Goal: Task Accomplishment & Management: Use online tool/utility

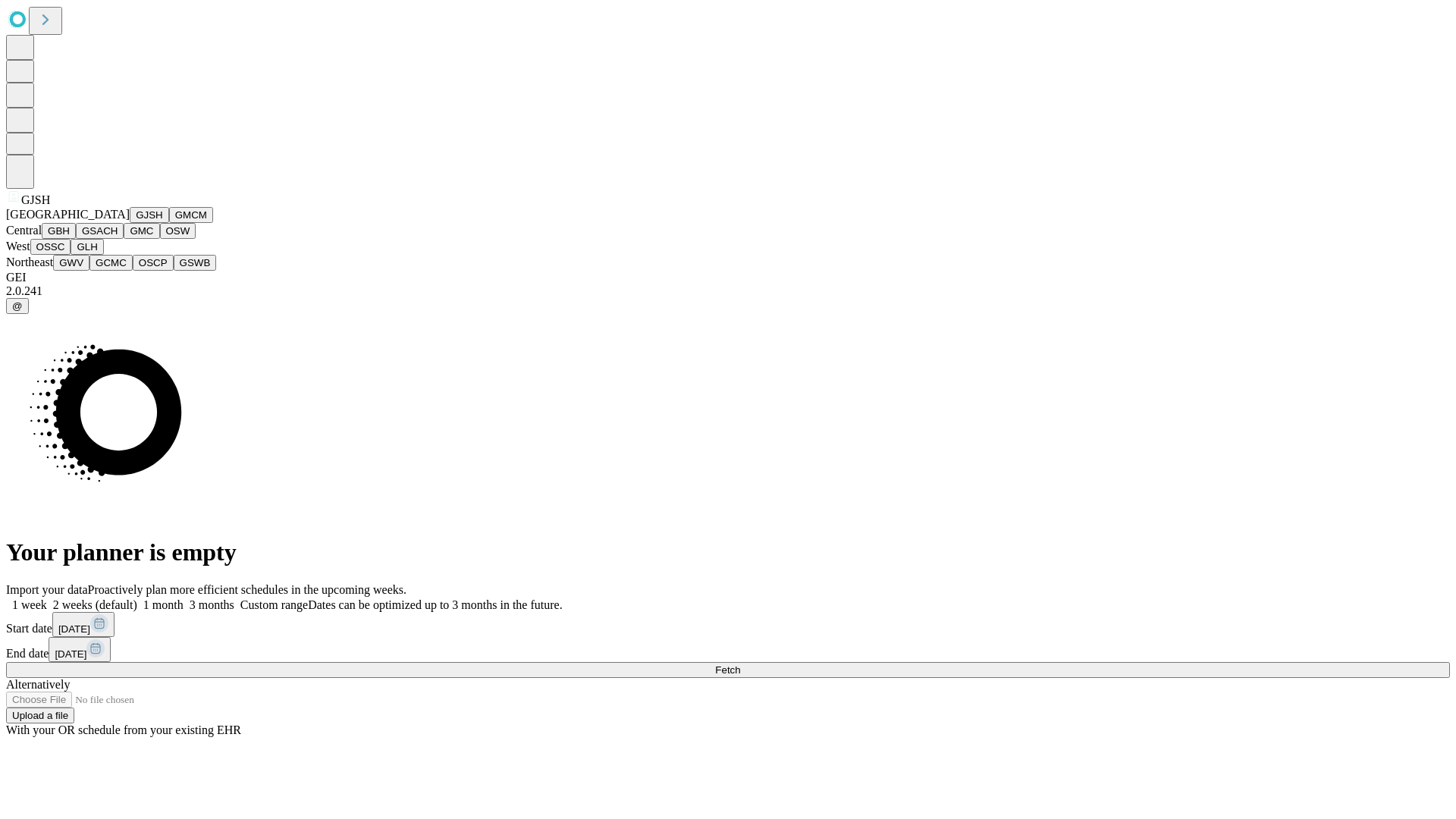
click at [130, 223] on button "GJSH" at bounding box center [150, 215] width 39 height 16
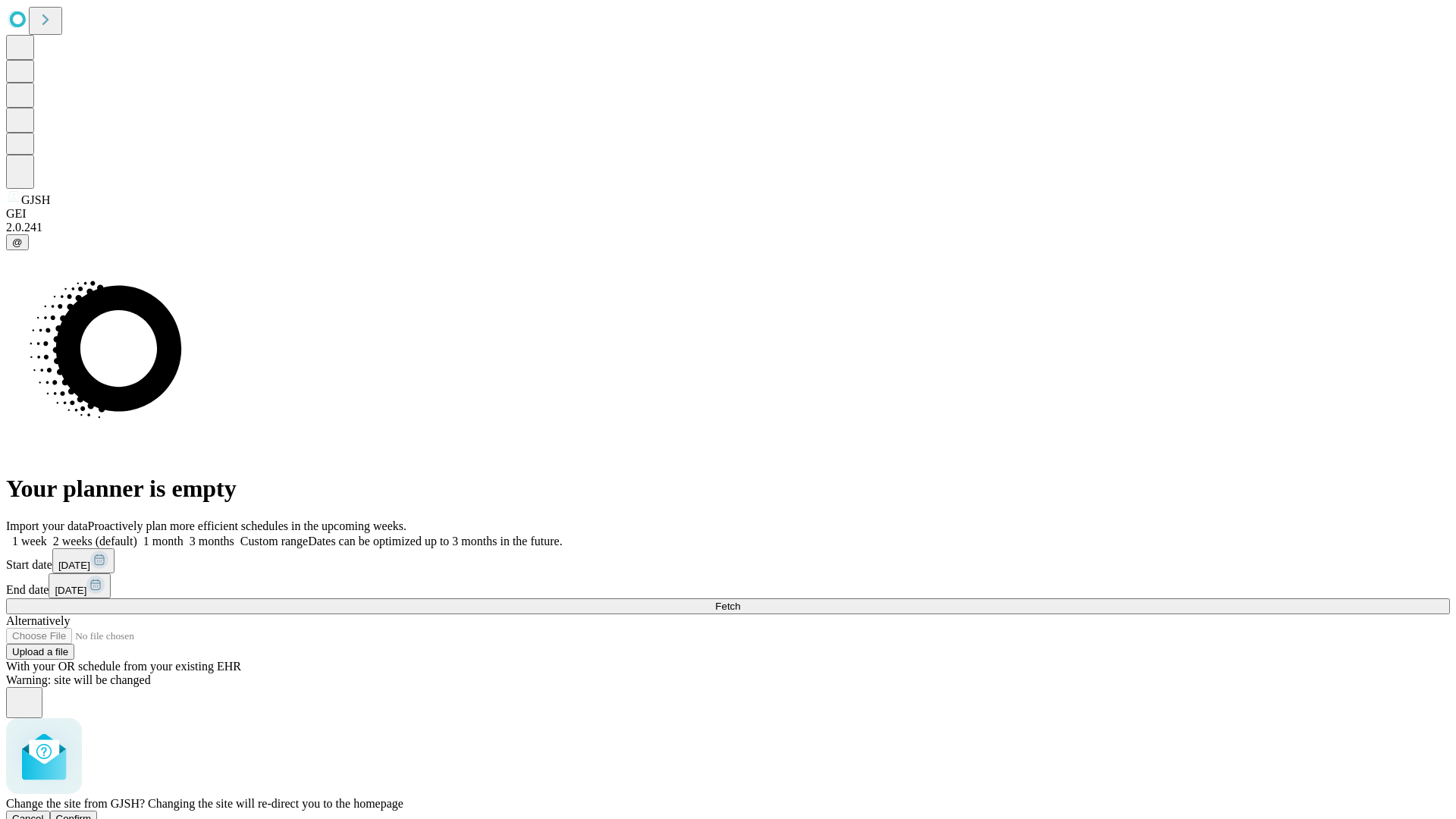
click at [91, 813] on span "Confirm" at bounding box center [73, 818] width 35 height 11
click at [184, 534] on label "1 month" at bounding box center [160, 541] width 47 height 13
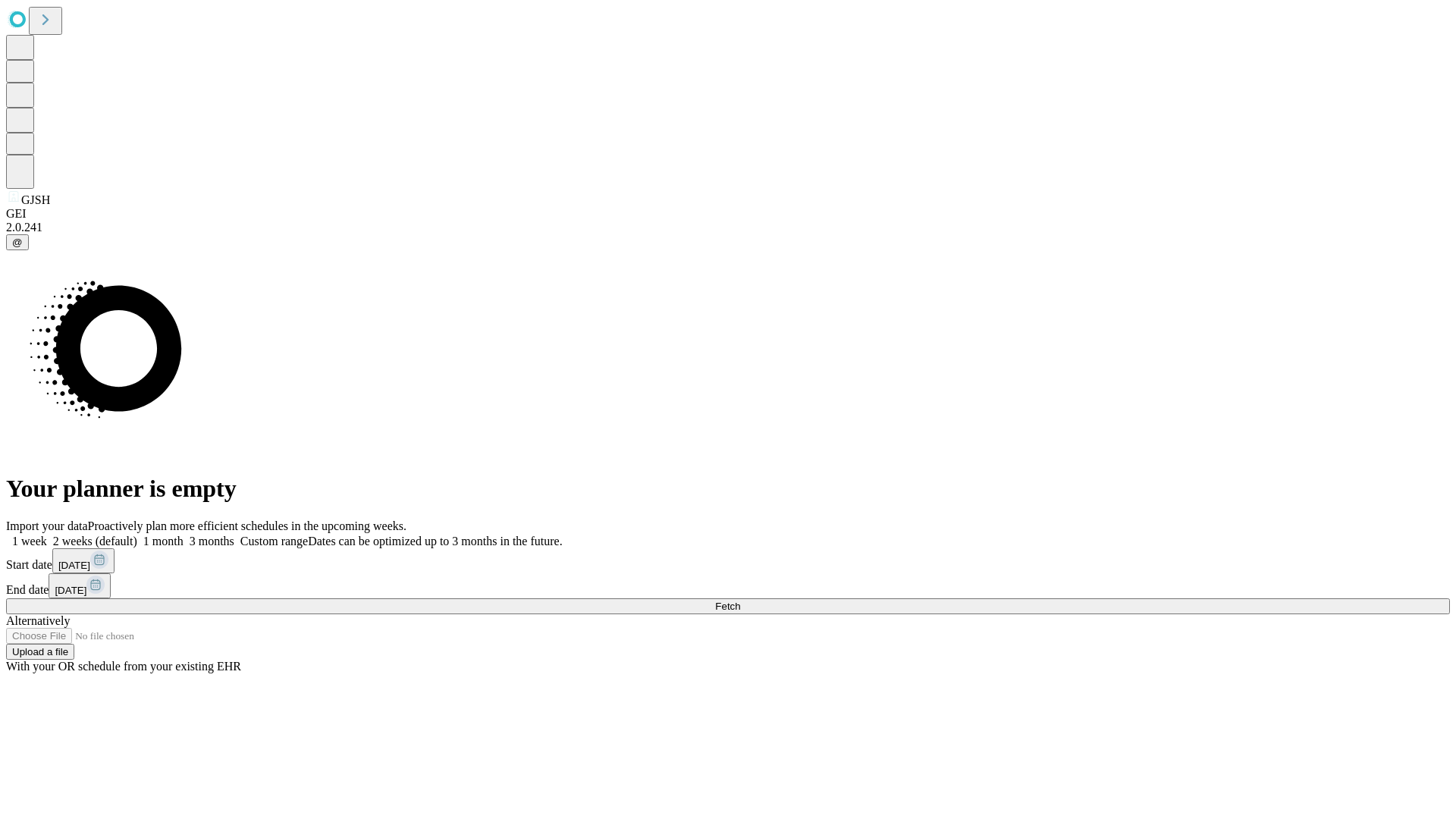
click at [740, 601] on span "Fetch" at bounding box center [728, 606] width 25 height 11
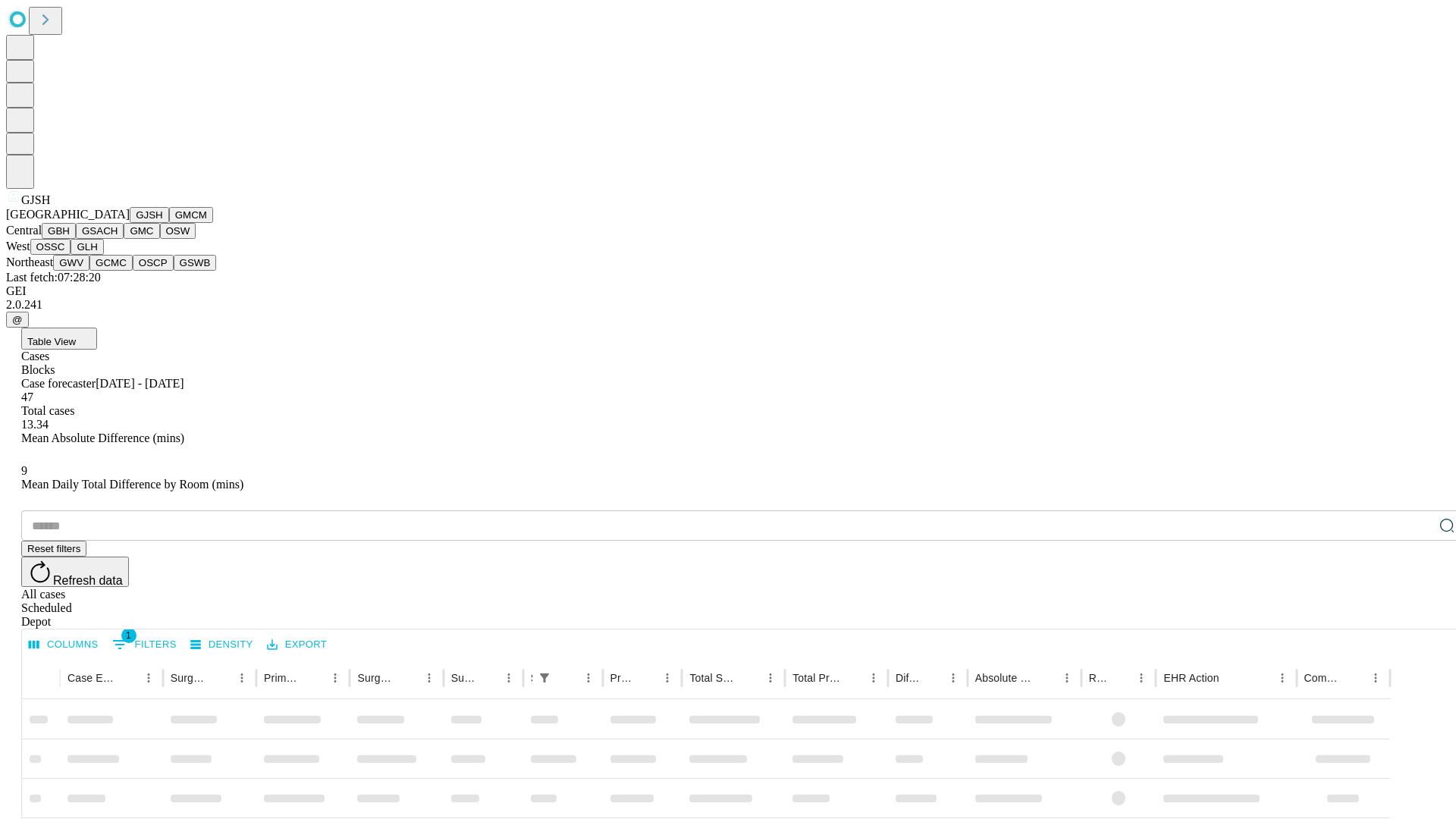
click at [169, 223] on button "GMCM" at bounding box center [192, 215] width 44 height 16
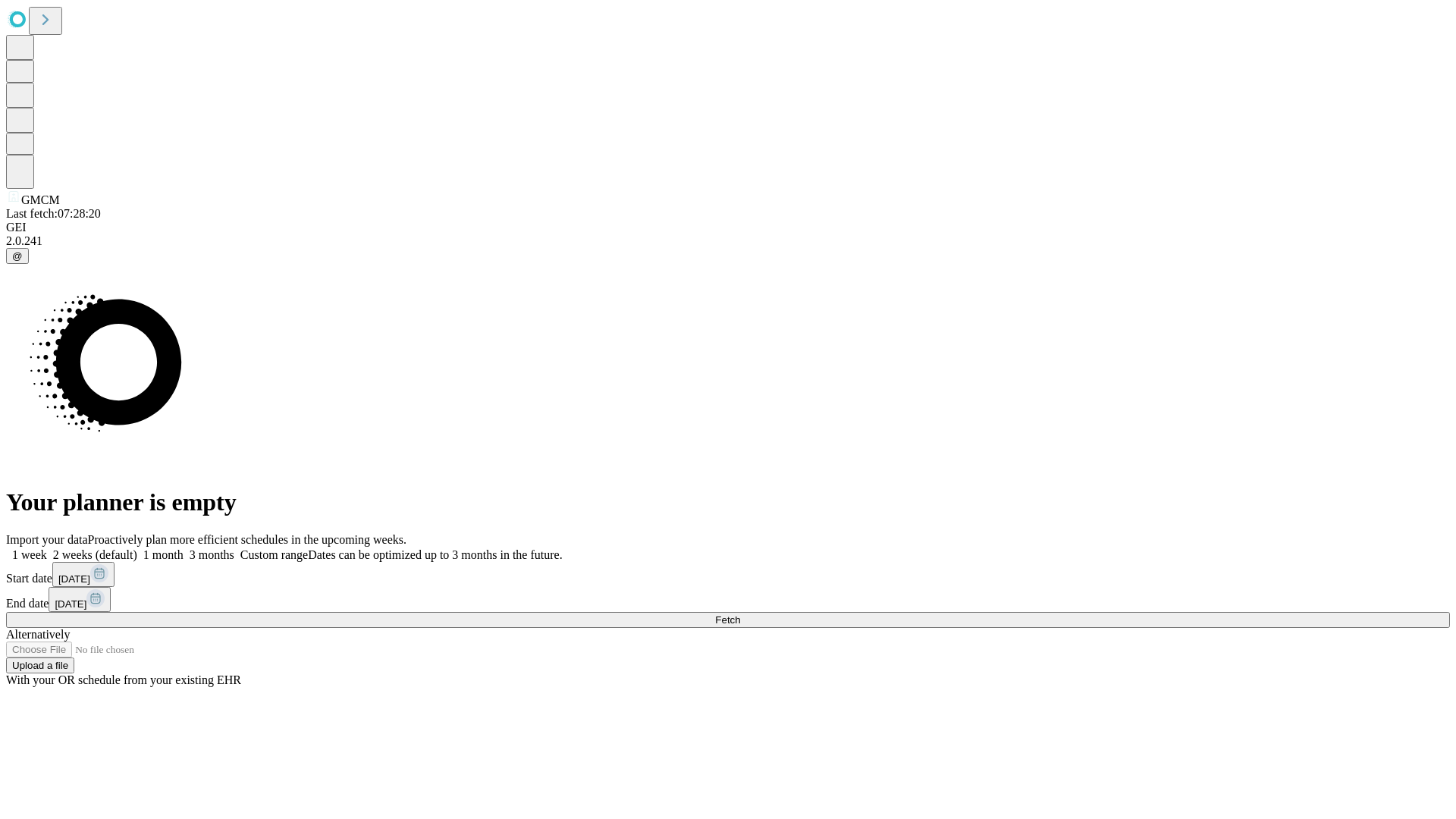
click at [184, 549] on label "1 month" at bounding box center [160, 555] width 47 height 13
click at [740, 614] on span "Fetch" at bounding box center [728, 620] width 25 height 11
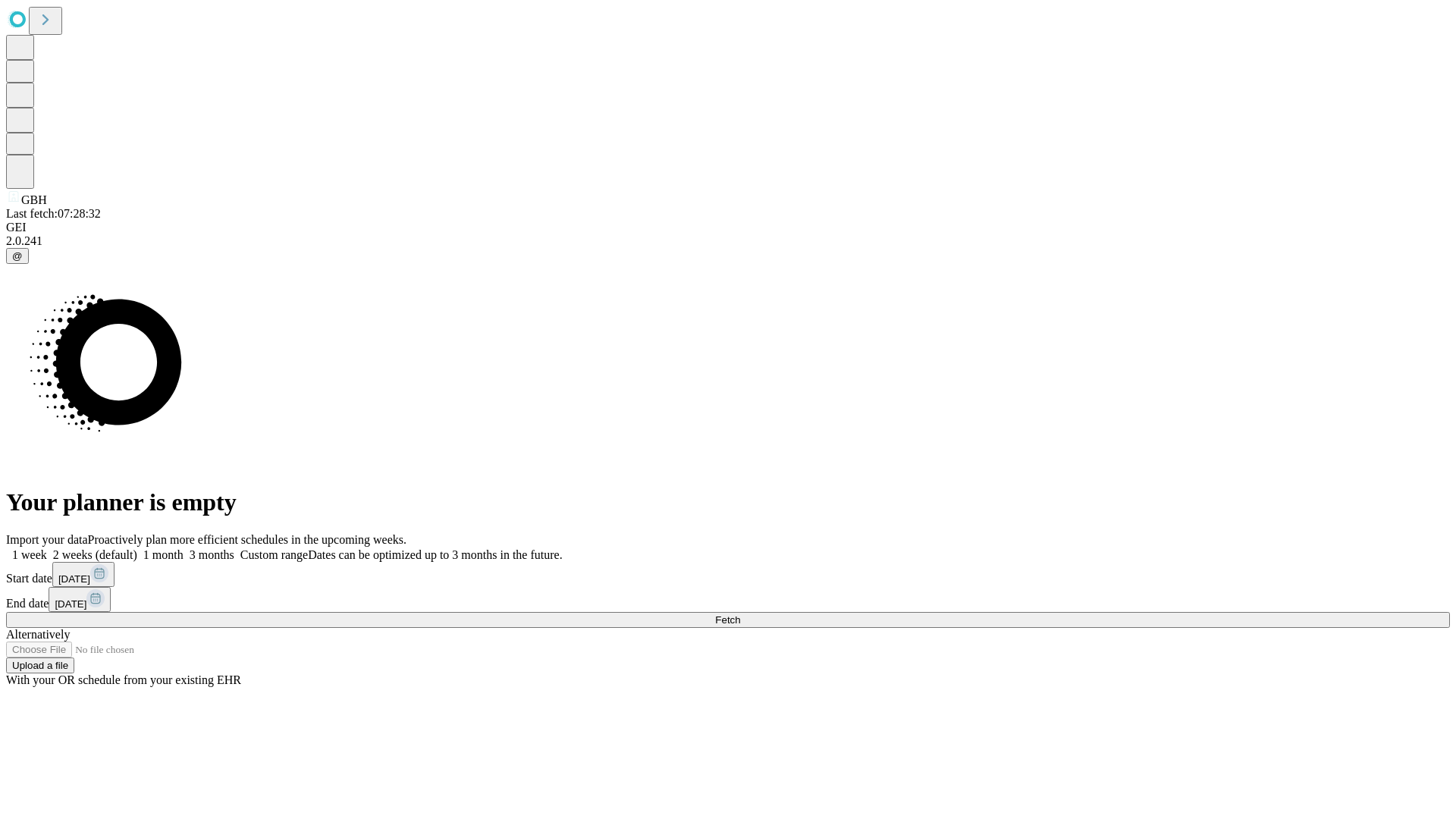
click at [184, 549] on label "1 month" at bounding box center [160, 555] width 47 height 13
click at [740, 614] on span "Fetch" at bounding box center [728, 620] width 25 height 11
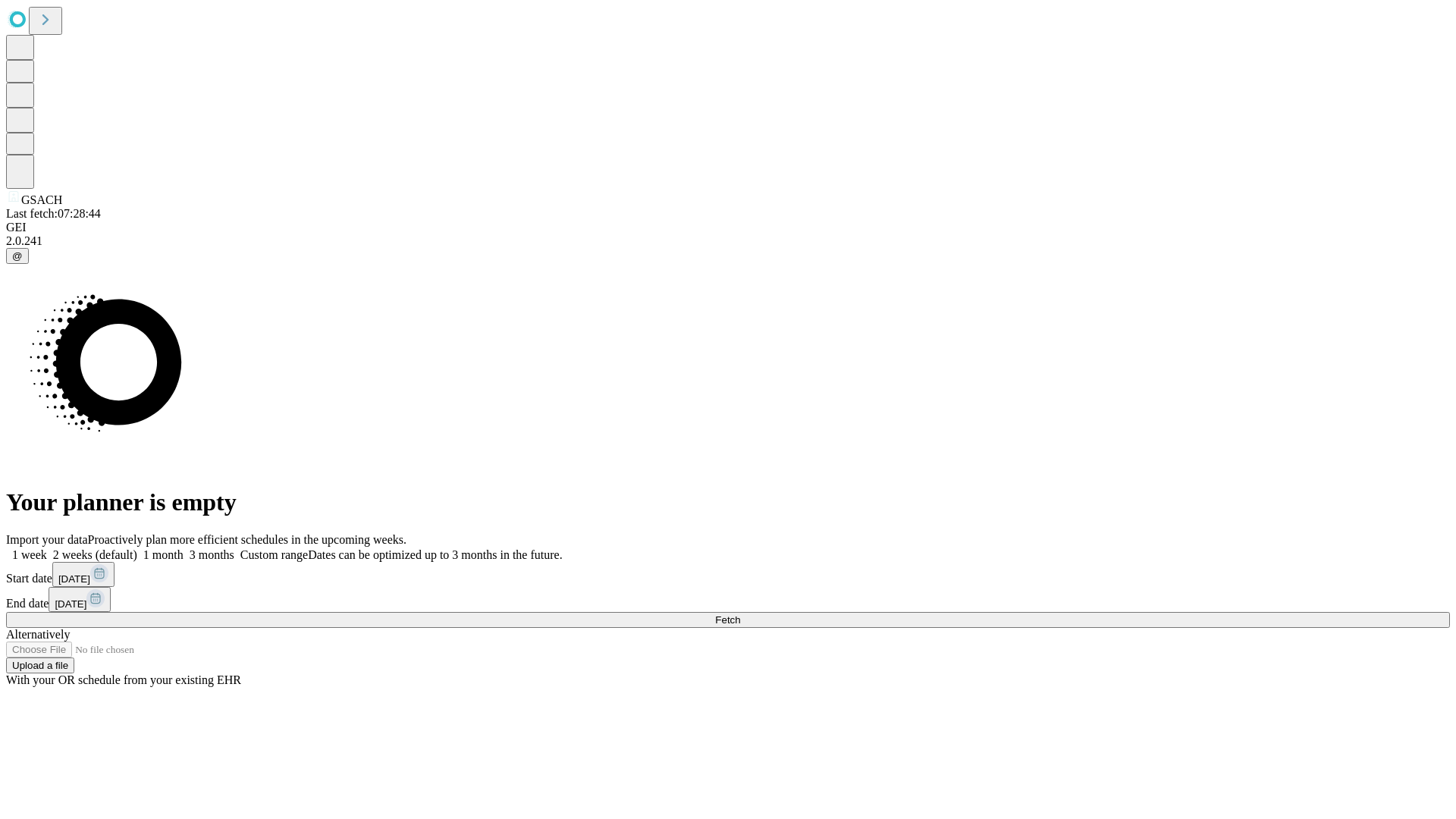
click at [184, 549] on label "1 month" at bounding box center [160, 555] width 47 height 13
click at [740, 614] on span "Fetch" at bounding box center [728, 620] width 25 height 11
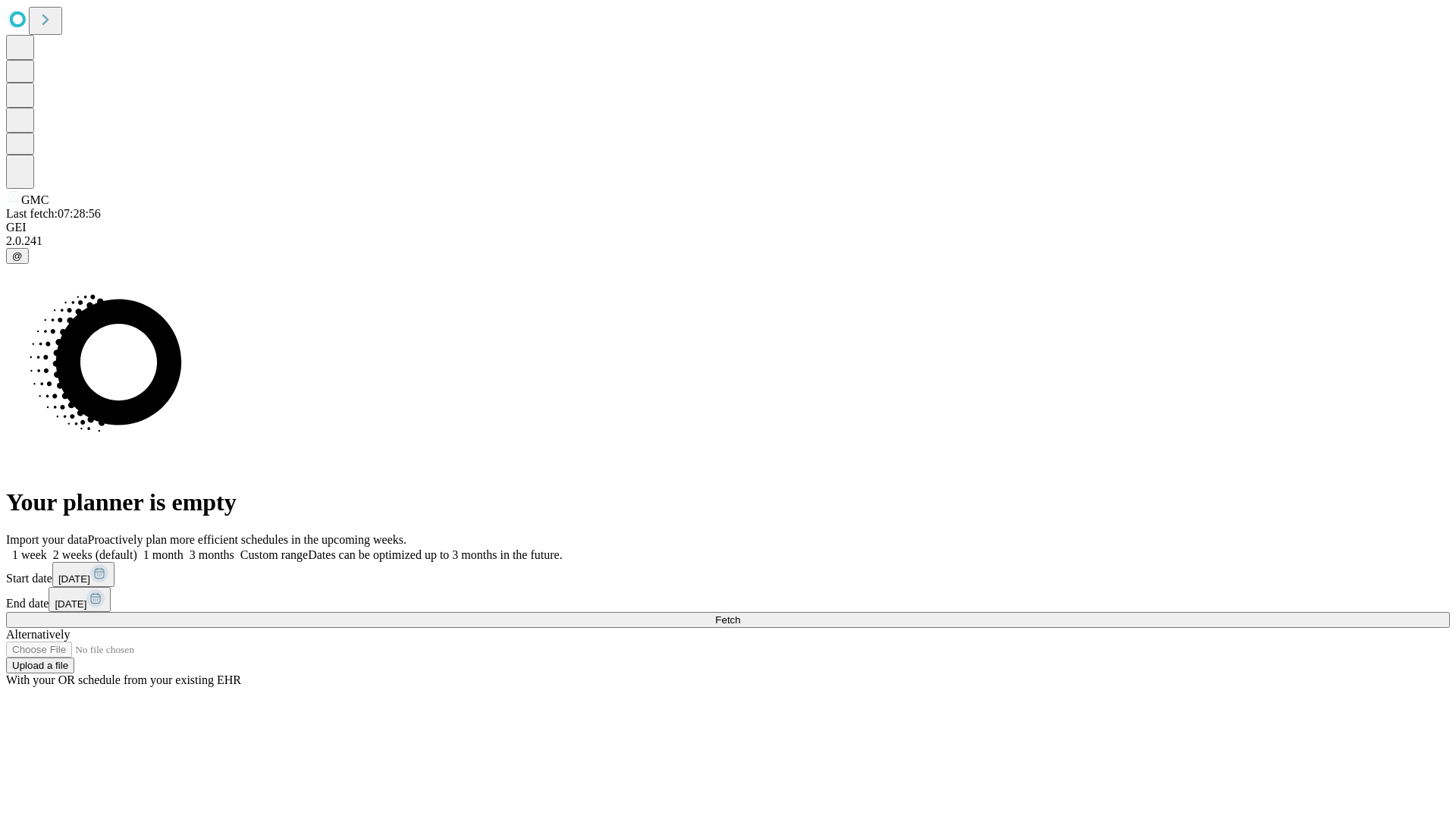
click at [740, 614] on span "Fetch" at bounding box center [728, 620] width 25 height 11
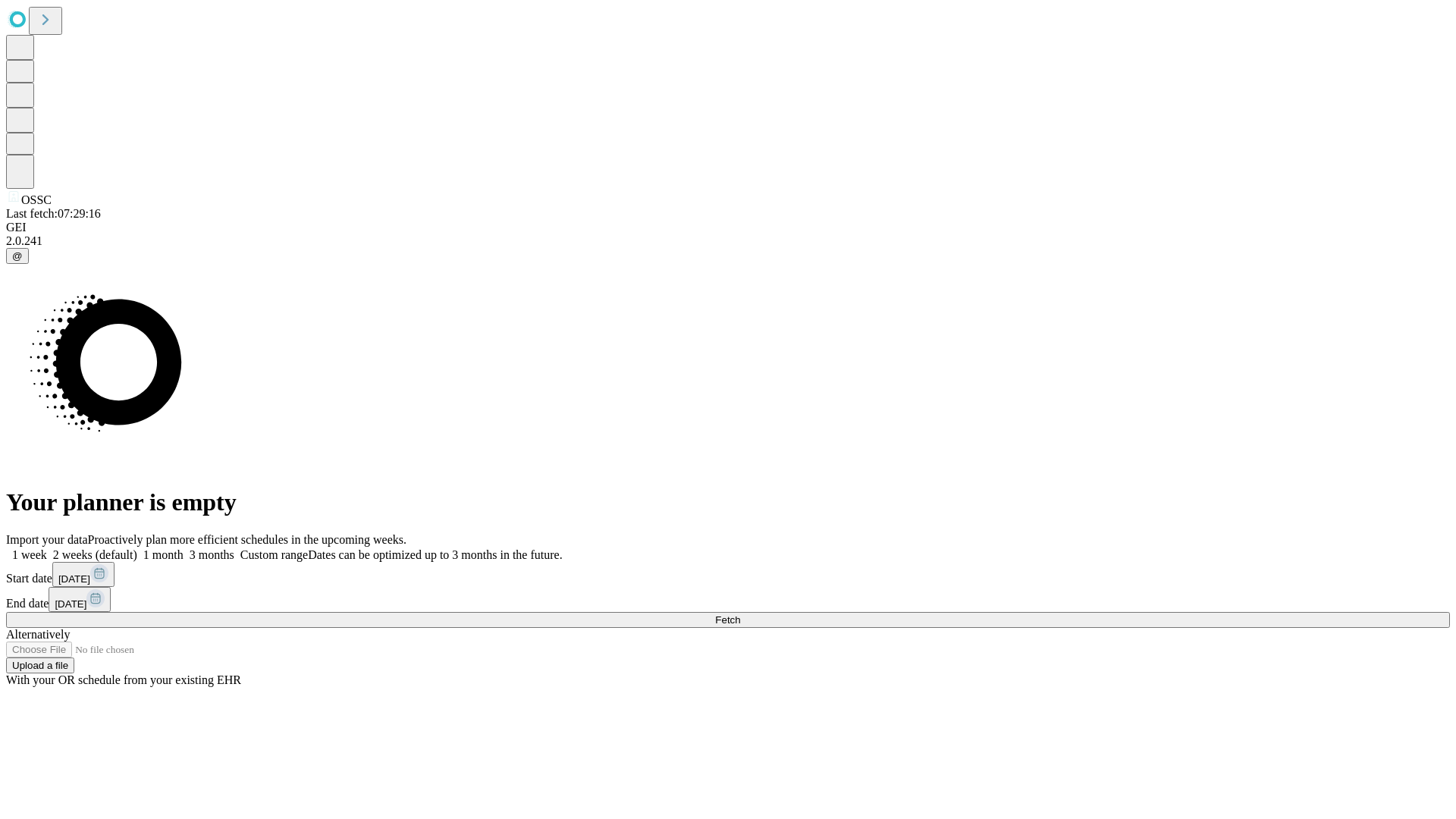
click at [184, 549] on label "1 month" at bounding box center [160, 555] width 47 height 13
click at [740, 614] on span "Fetch" at bounding box center [728, 620] width 25 height 11
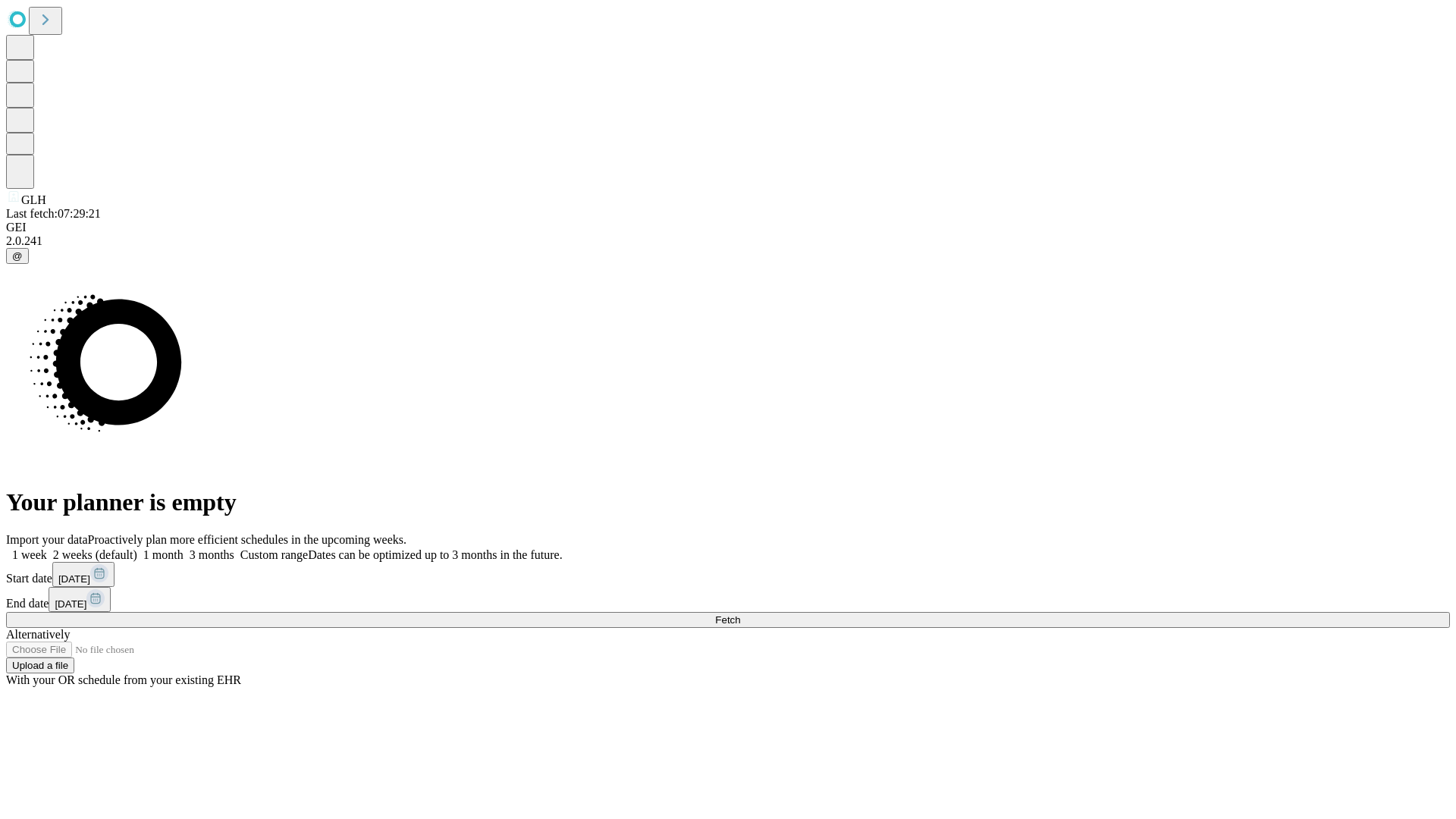
click at [184, 549] on label "1 month" at bounding box center [160, 555] width 47 height 13
click at [740, 614] on span "Fetch" at bounding box center [728, 620] width 25 height 11
click at [184, 549] on label "1 month" at bounding box center [160, 555] width 47 height 13
click at [740, 614] on span "Fetch" at bounding box center [728, 620] width 25 height 11
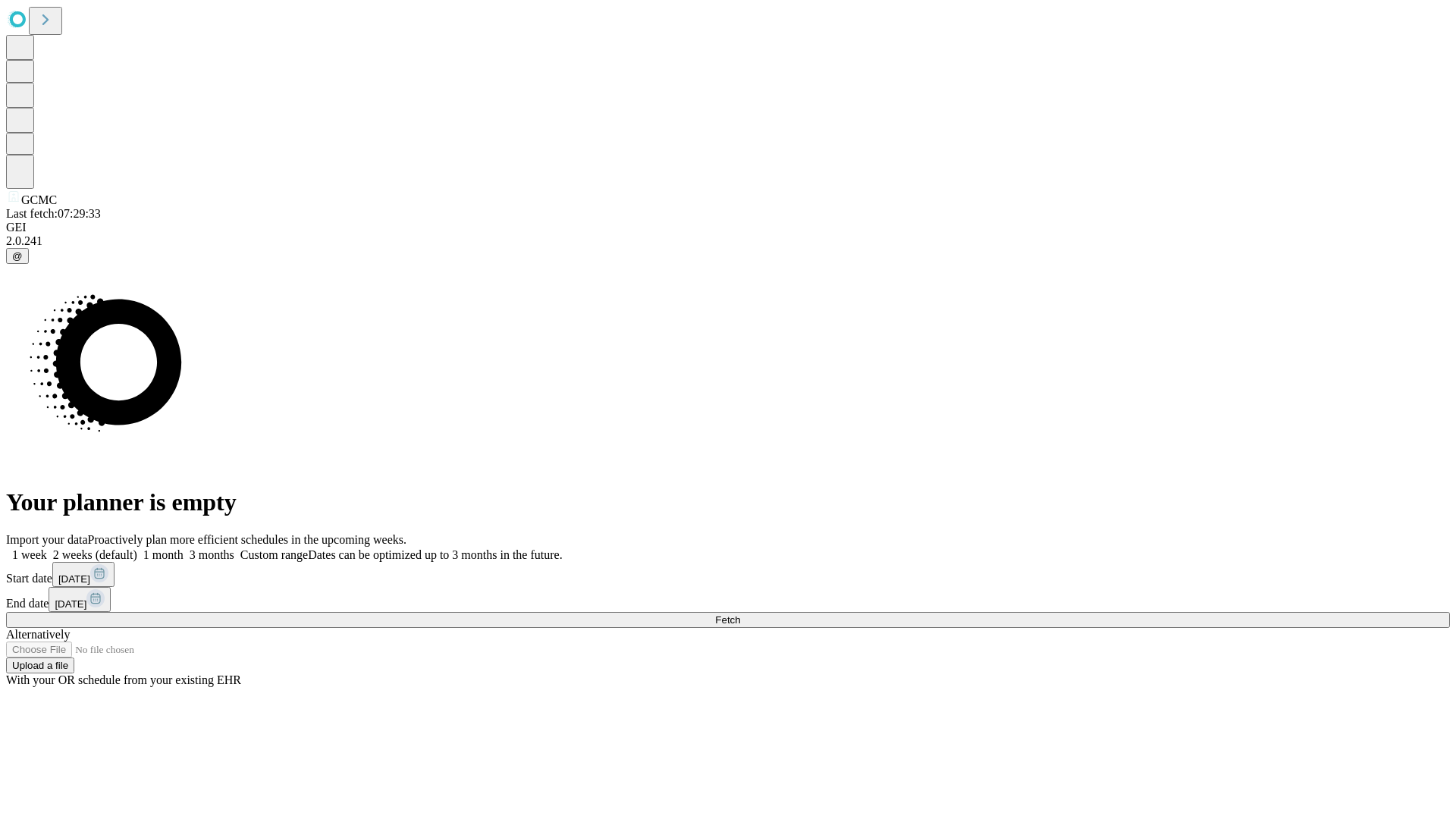
click at [184, 549] on label "1 month" at bounding box center [160, 555] width 47 height 13
click at [740, 614] on span "Fetch" at bounding box center [728, 620] width 25 height 11
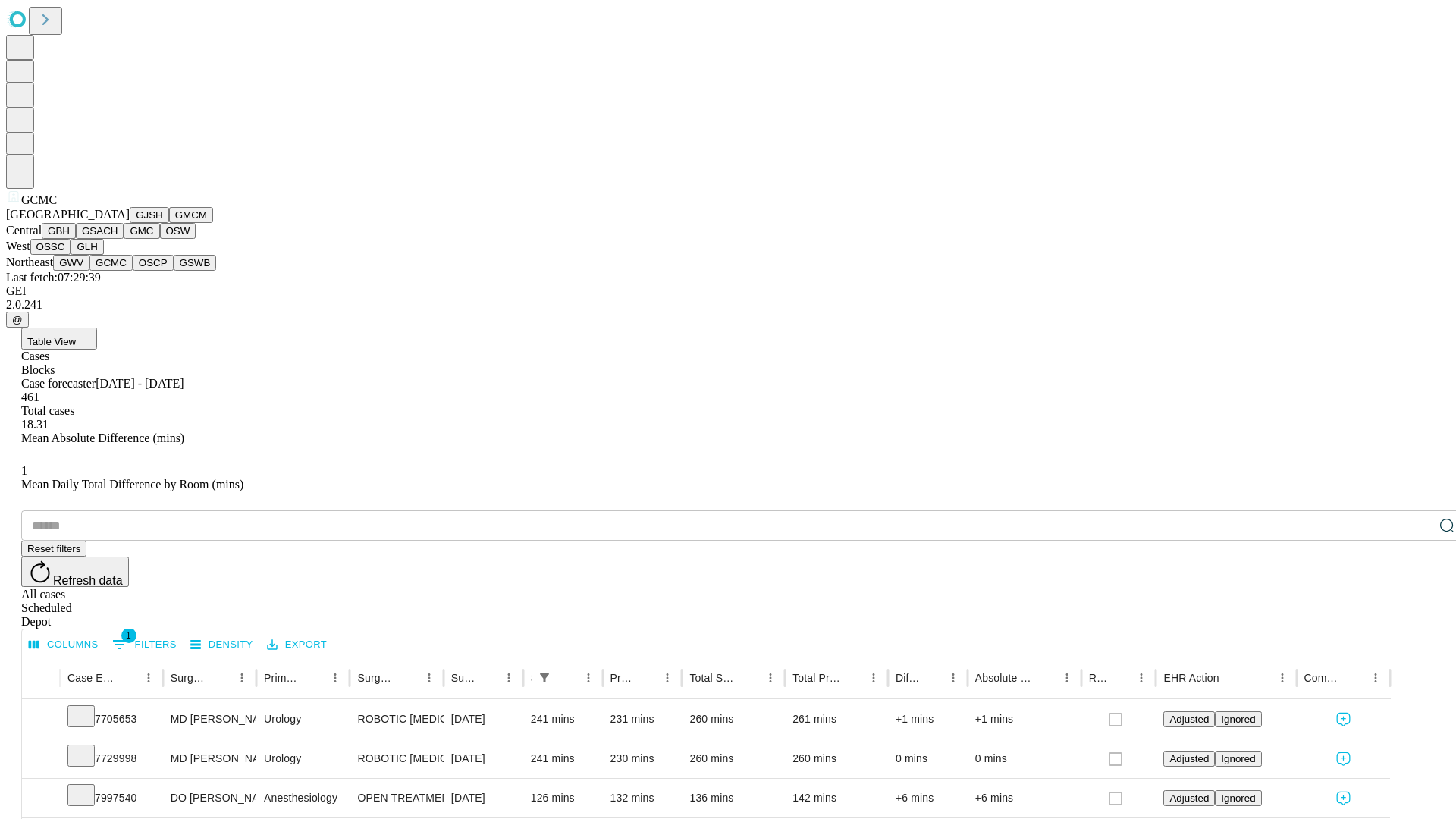
click at [132, 270] on button "OSCP" at bounding box center [153, 262] width 41 height 16
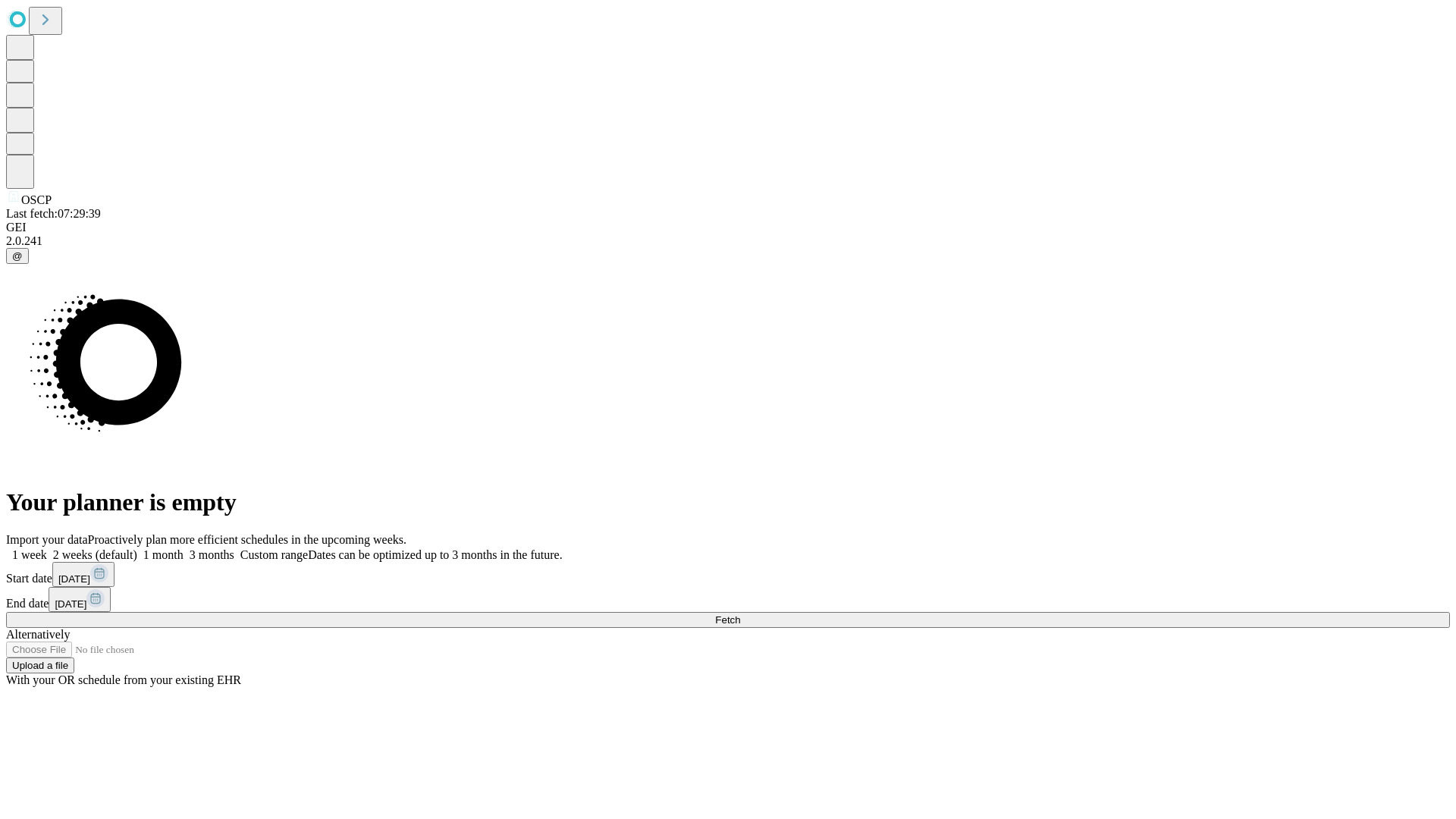
click at [184, 549] on label "1 month" at bounding box center [160, 555] width 47 height 13
click at [740, 614] on span "Fetch" at bounding box center [728, 620] width 25 height 11
